Goal: Answer question/provide support

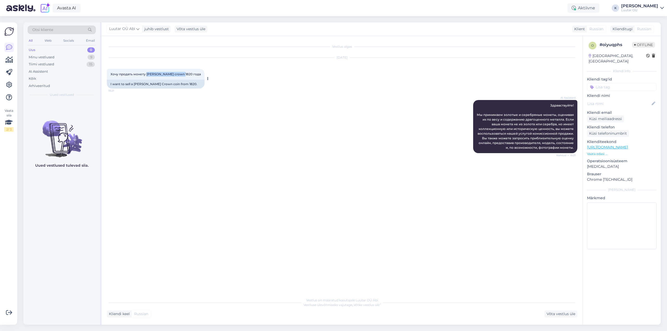
drag, startPoint x: 146, startPoint y: 73, endPoint x: 177, endPoint y: 75, distance: 31.1
click at [177, 75] on span "Хочу продать монету [PERSON_NAME] crown 1820 года" at bounding box center [155, 74] width 90 height 4
copy span "[PERSON_NAME] crown 1820"
click at [39, 56] on div "Minu vestlused" at bounding box center [42, 57] width 26 height 5
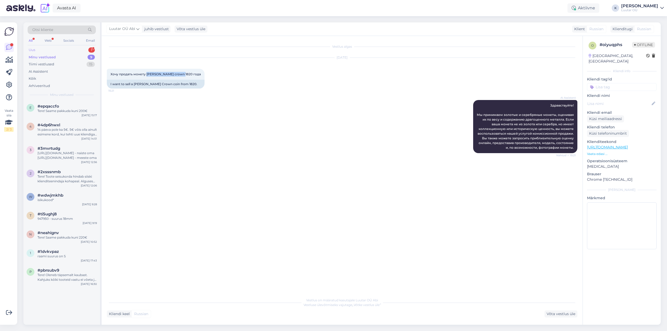
click at [38, 50] on div "Uus 1" at bounding box center [62, 49] width 68 height 7
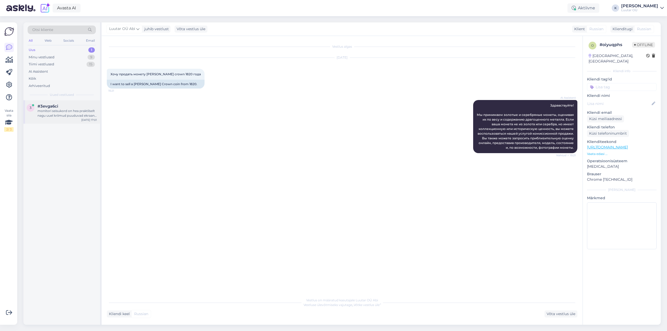
click at [54, 114] on div "monitori seisukord on hea praktilselt nagu uuel kriimud puuduvad ekraanil samut…" at bounding box center [67, 113] width 59 height 9
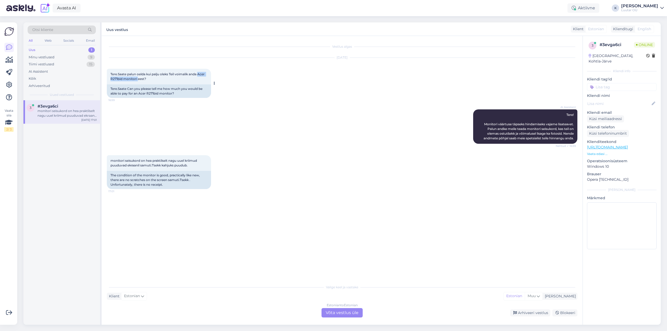
drag, startPoint x: 200, startPoint y: 73, endPoint x: 139, endPoint y: 83, distance: 61.5
click at [139, 83] on div "Tere.Saate palun oelda kui palju oleks Teil voimalik anda Acer R271bid monitori…" at bounding box center [159, 77] width 104 height 16
copy span "Acer R271bid monitori"
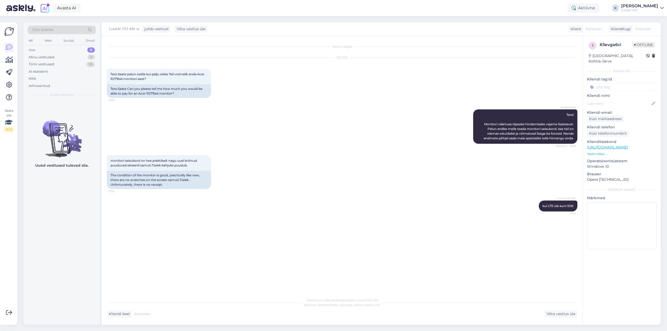
click at [198, 244] on div "Vestlus algas [DATE] Tere.Saate palun oelda kui palju oleks Teil voimalik anda …" at bounding box center [344, 165] width 475 height 249
click at [561, 314] on div "Võta vestlus üle" at bounding box center [560, 313] width 33 height 7
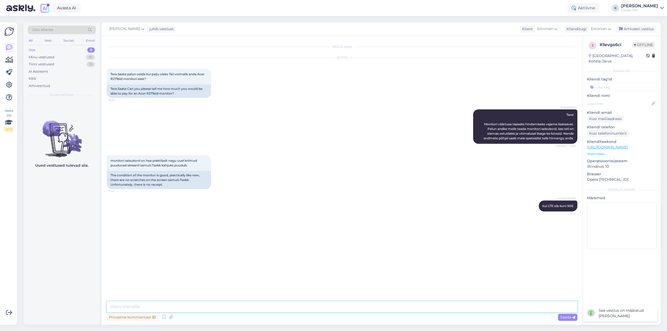
click at [382, 307] on textarea at bounding box center [342, 306] width 470 height 11
type textarea "vabandust kuni 30€ saame siiski pakkuda"
